Goal: Navigation & Orientation: Go to known website

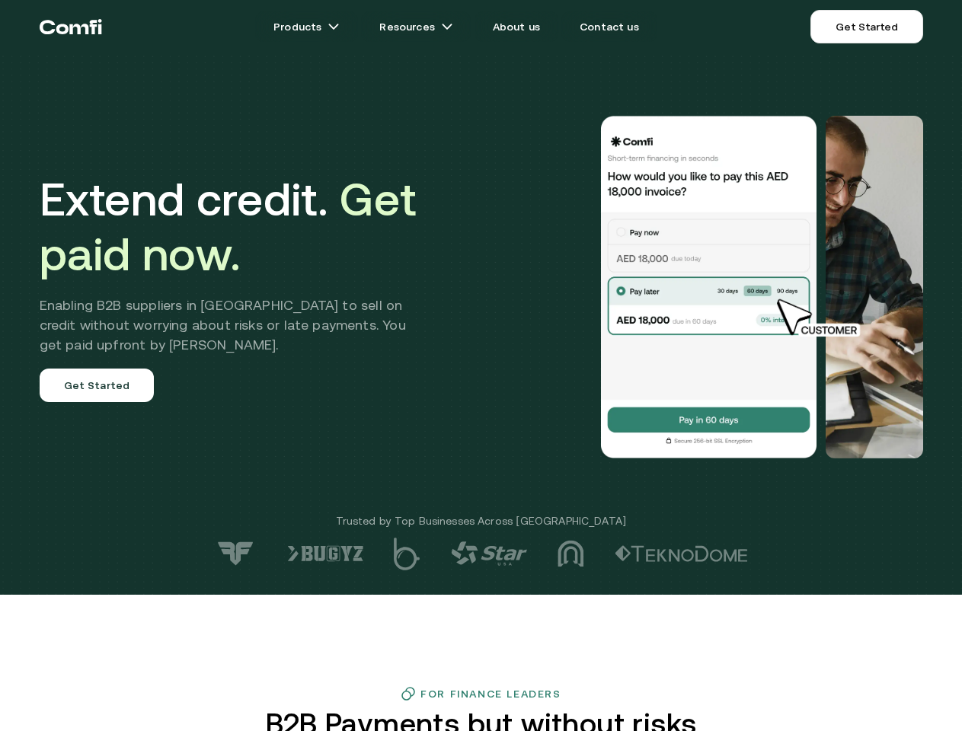
click at [481, 366] on div at bounding box center [685, 287] width 476 height 343
